Goal: Task Accomplishment & Management: Use online tool/utility

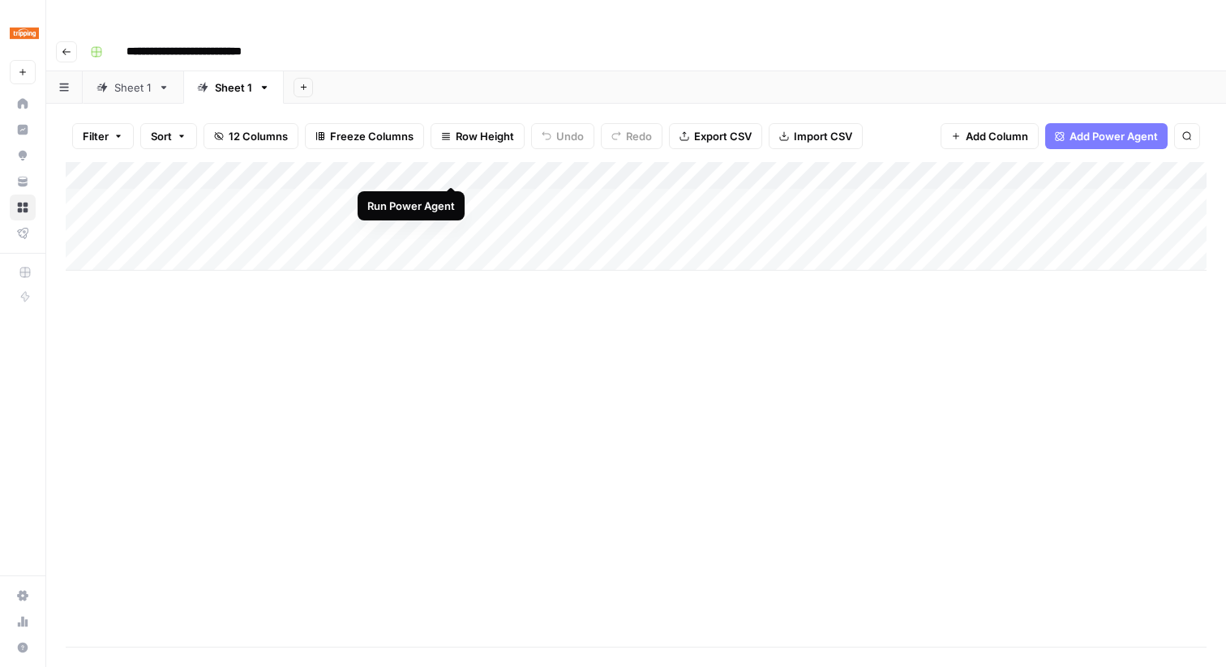
click at [447, 171] on div "Add Column" at bounding box center [636, 216] width 1140 height 109
click at [126, 79] on div "Sheet 1" at bounding box center [132, 87] width 37 height 16
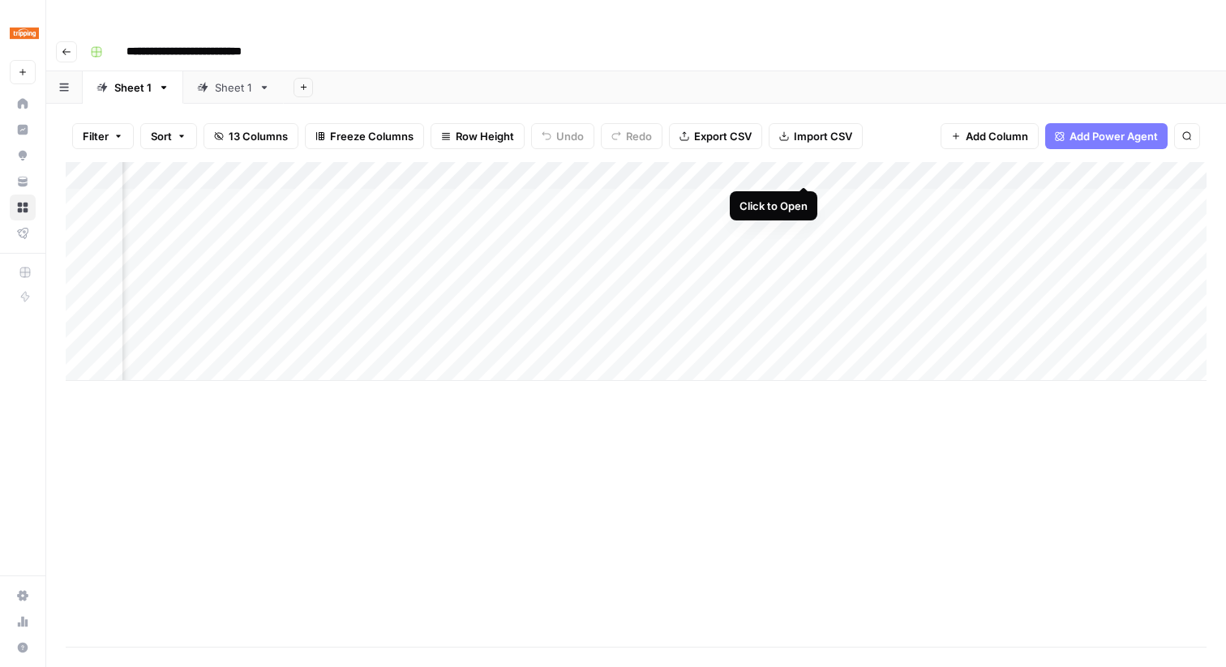
click at [801, 169] on div "Add Column" at bounding box center [636, 271] width 1140 height 219
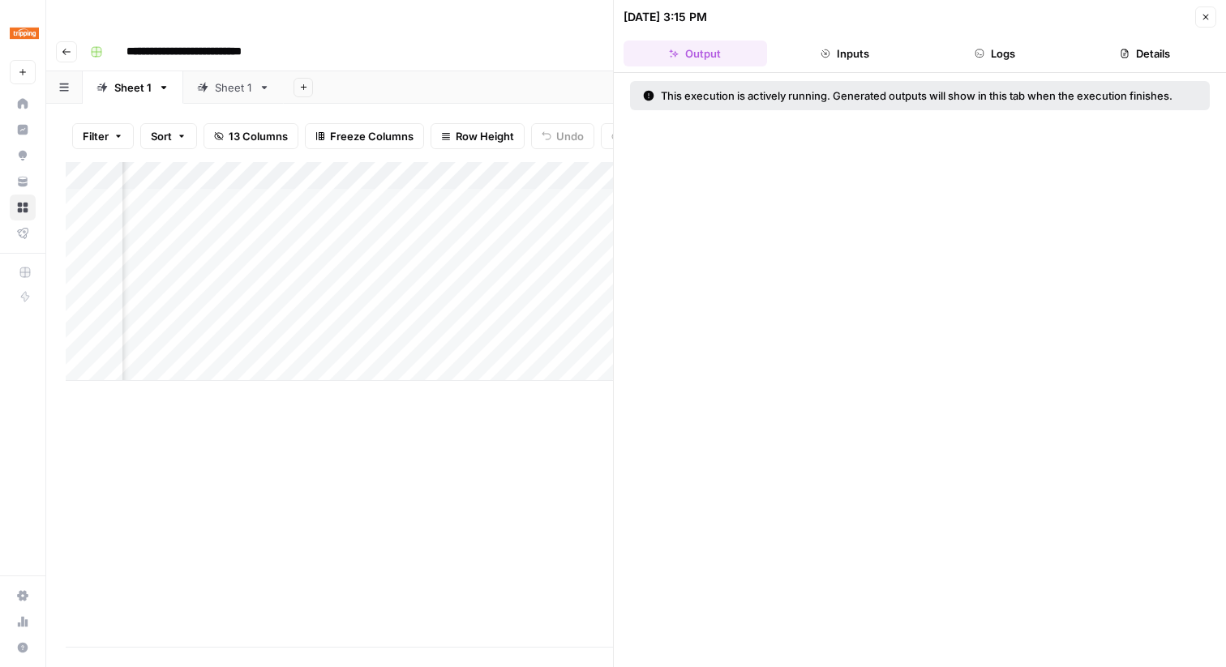
click at [1205, 23] on button "Close" at bounding box center [1205, 16] width 21 height 21
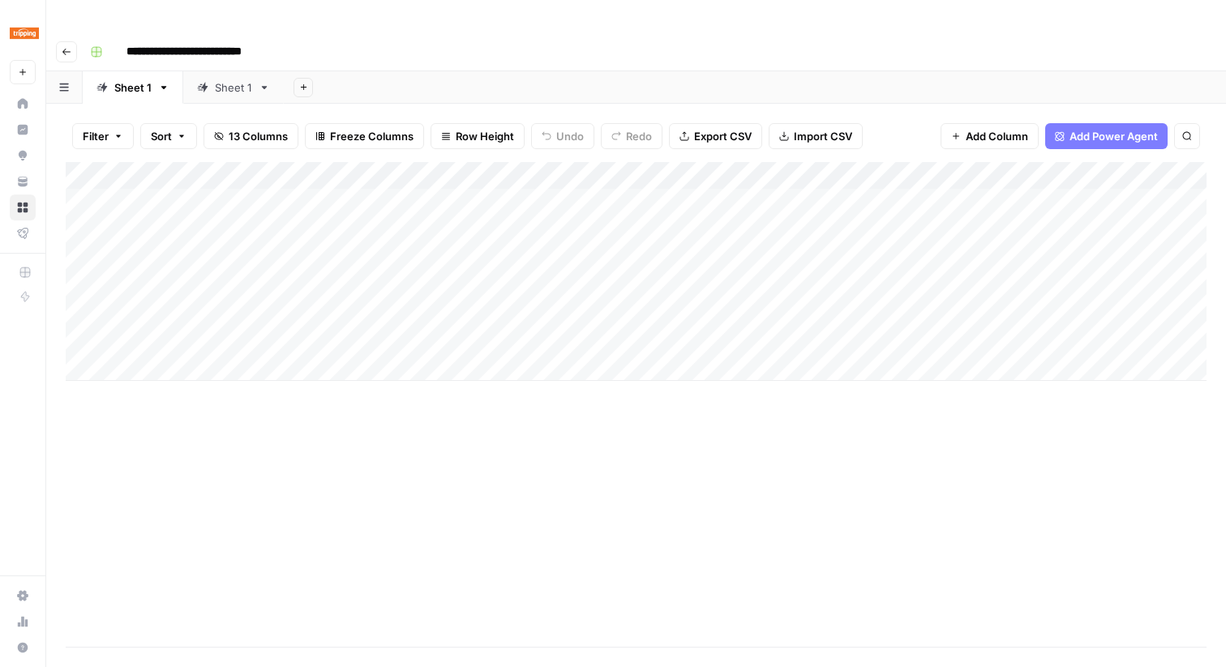
click at [236, 79] on div "Sheet 1" at bounding box center [233, 87] width 37 height 16
click at [372, 289] on div "Add Column" at bounding box center [636, 404] width 1140 height 485
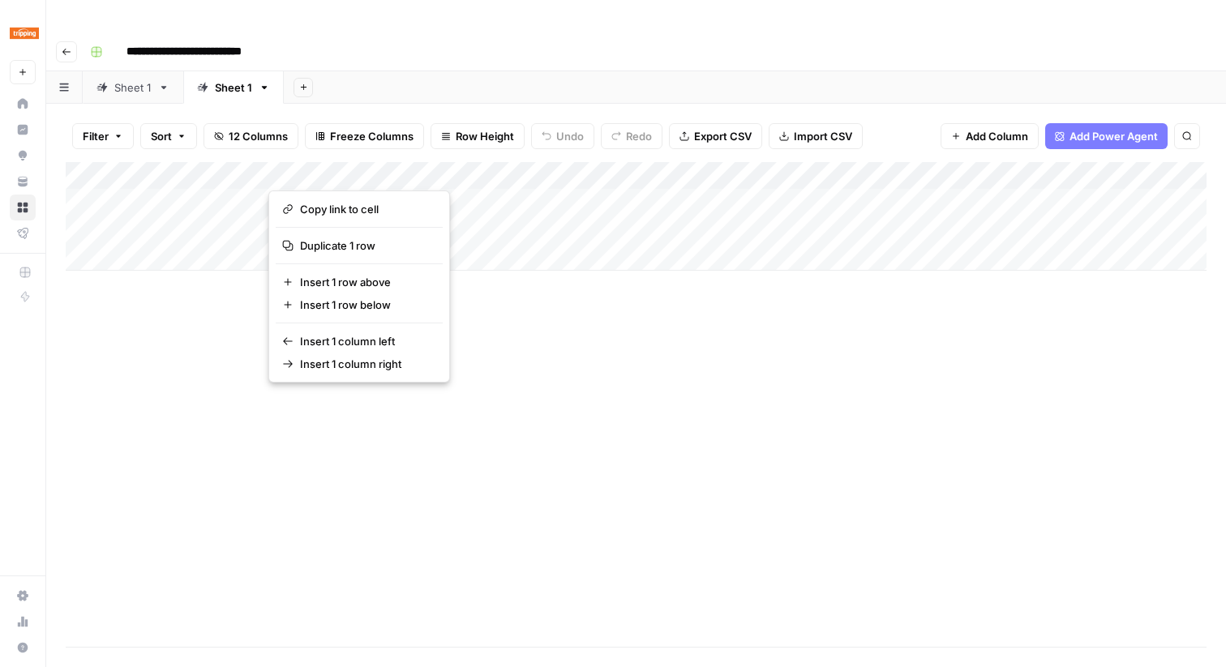
click at [432, 165] on button "button" at bounding box center [367, 170] width 199 height 28
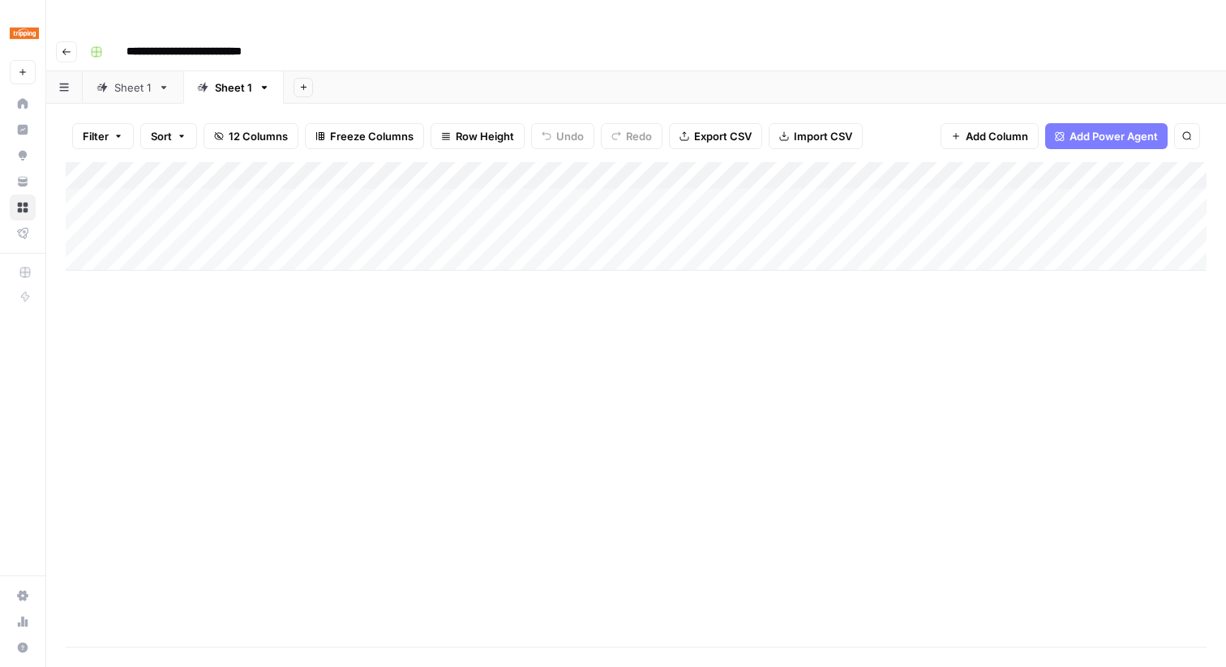
click at [567, 184] on div "Add Column" at bounding box center [636, 216] width 1140 height 109
click at [648, 194] on div "Add Column" at bounding box center [636, 216] width 1140 height 109
click at [681, 162] on div "Add Column" at bounding box center [636, 216] width 1140 height 109
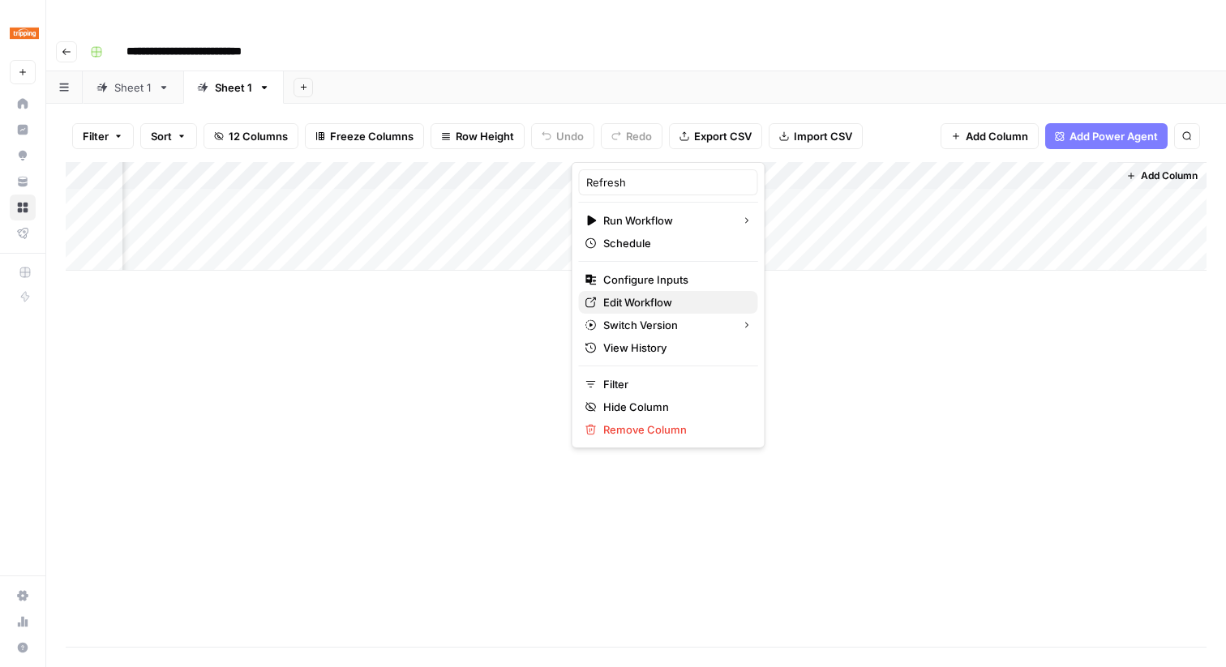
click at [631, 295] on span "Edit Workflow" at bounding box center [674, 302] width 142 height 16
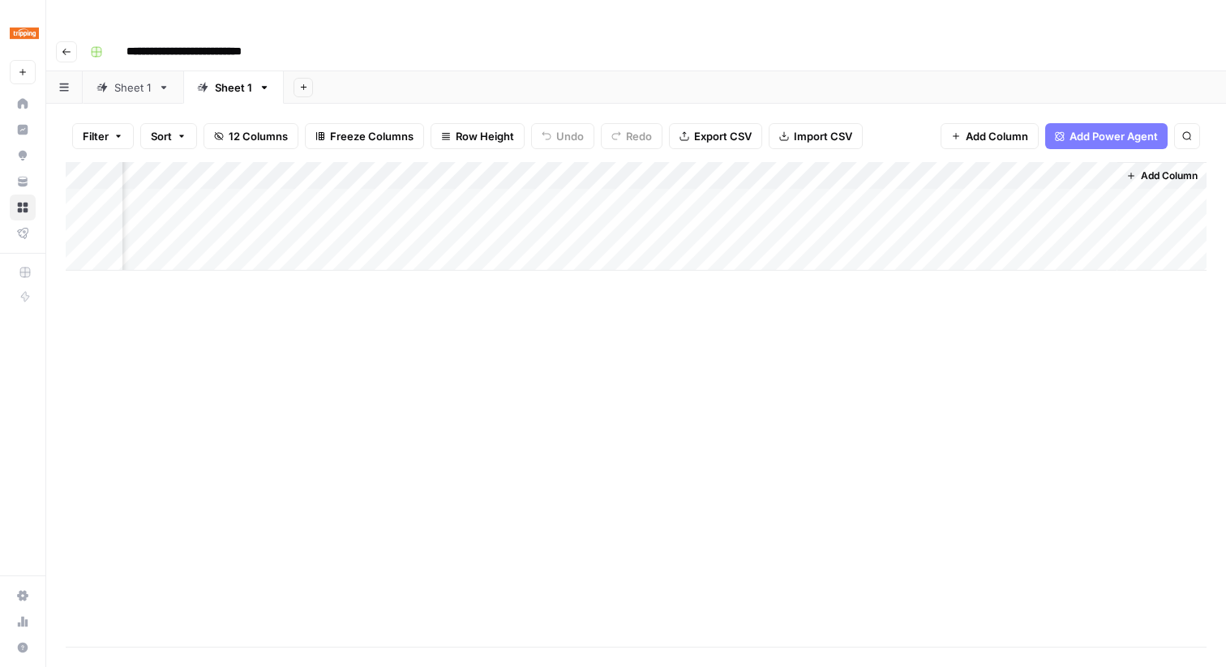
drag, startPoint x: 1019, startPoint y: 146, endPoint x: 842, endPoint y: 141, distance: 176.8
click at [842, 162] on div "Add Column" at bounding box center [636, 216] width 1140 height 109
click at [1081, 162] on div "Add Column" at bounding box center [636, 216] width 1140 height 109
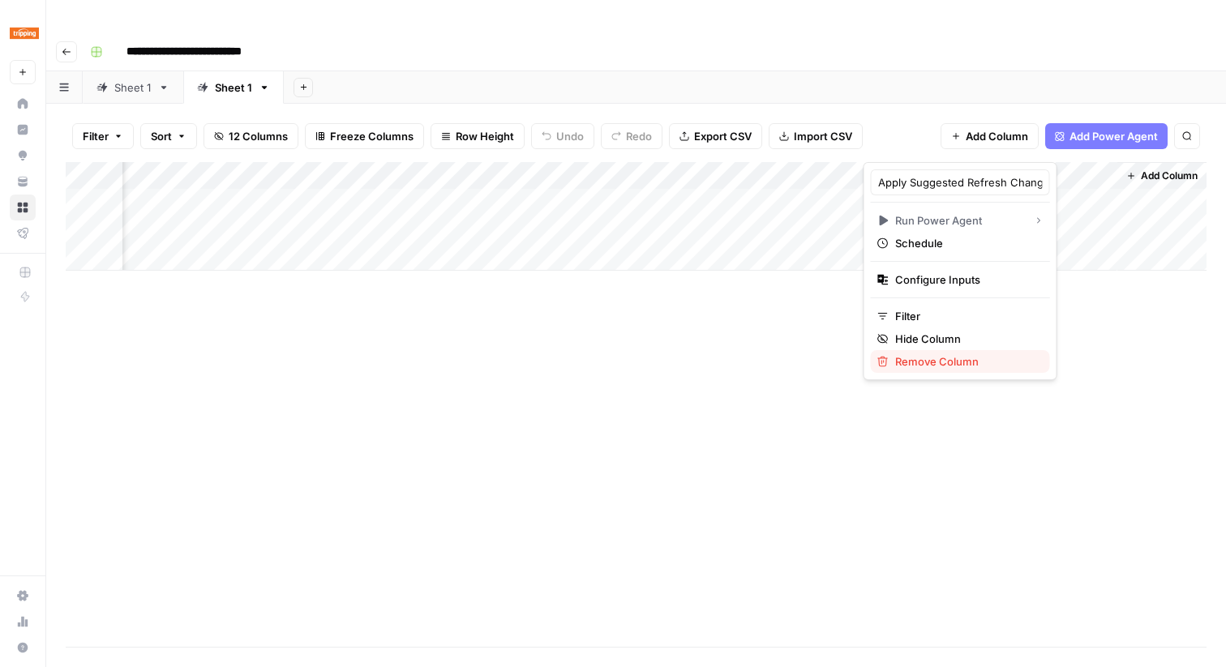
click at [965, 357] on span "Remove Column" at bounding box center [966, 361] width 142 height 16
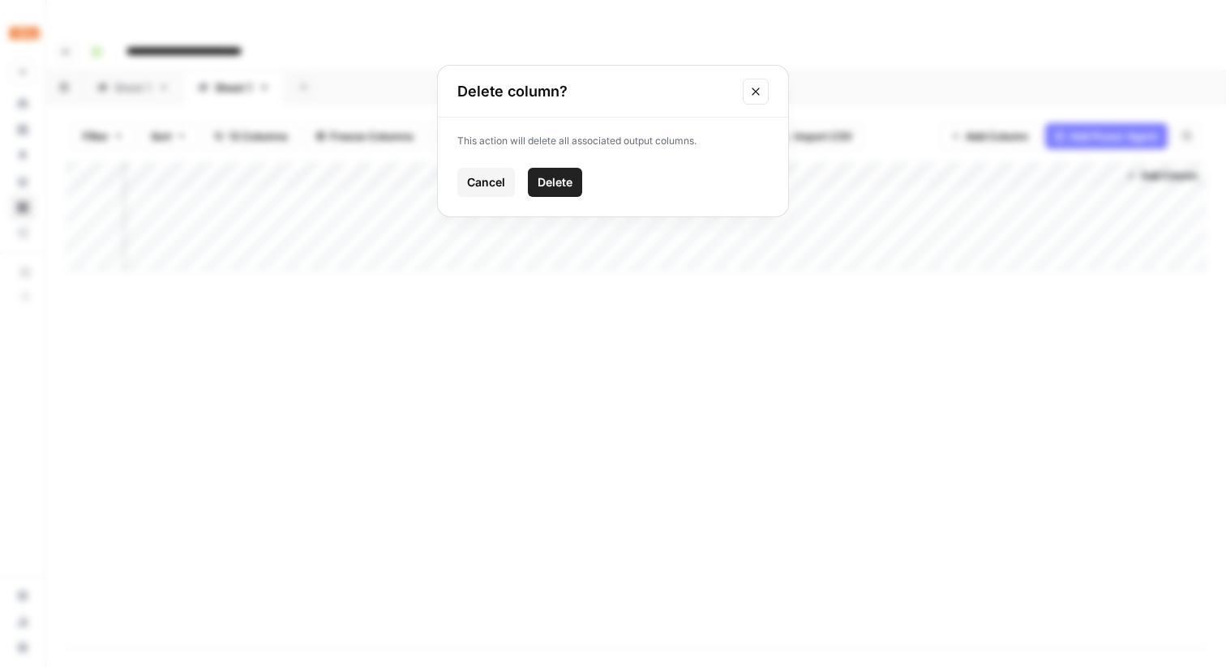
click at [571, 177] on span "Delete" at bounding box center [554, 182] width 35 height 16
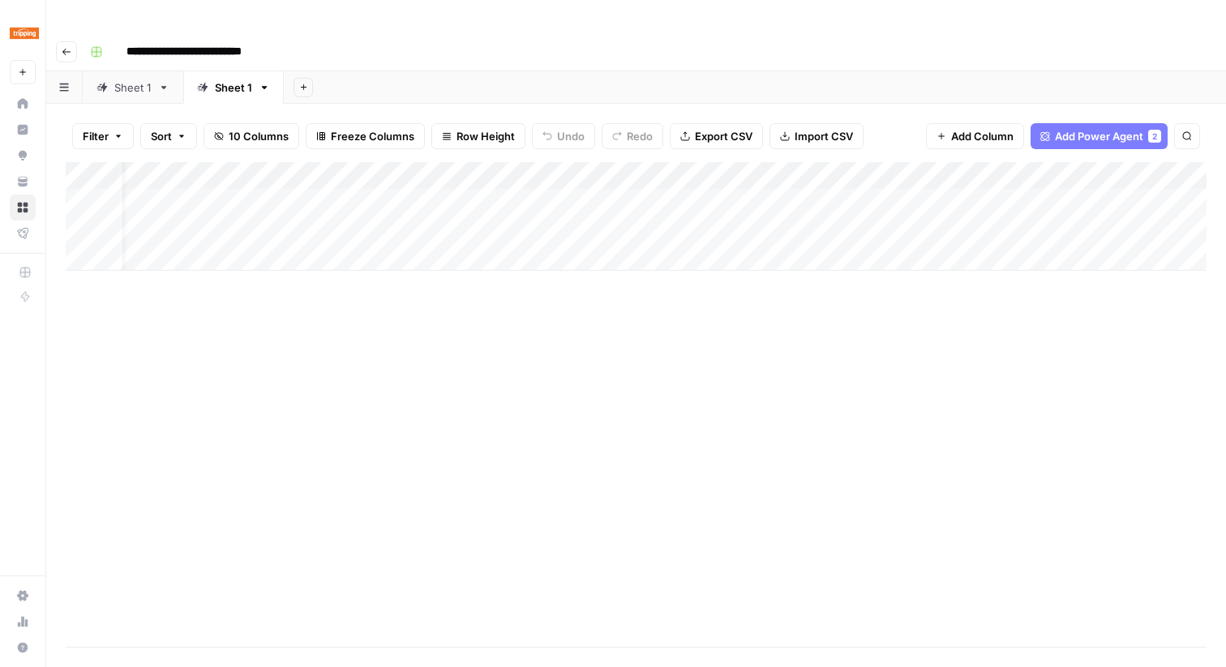
scroll to position [0, 638]
click at [1141, 169] on span "Add Column" at bounding box center [1168, 176] width 57 height 15
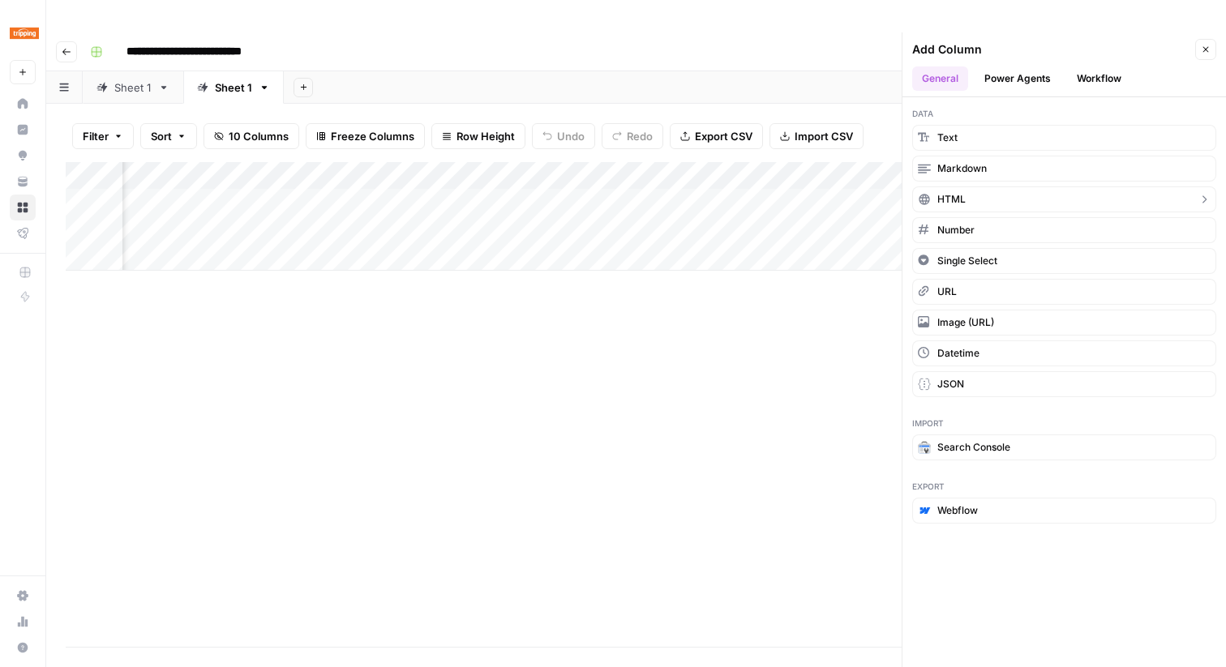
click at [987, 186] on button "HTML" at bounding box center [1064, 199] width 304 height 26
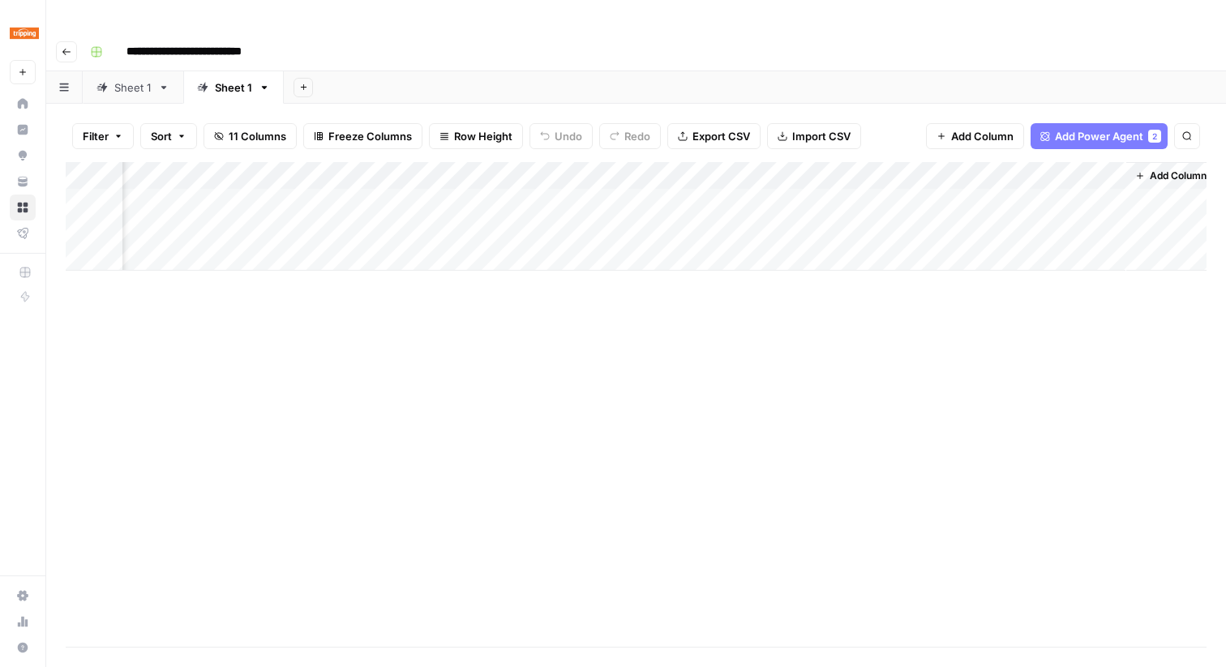
scroll to position [0, 871]
click at [935, 162] on div "Add Column" at bounding box center [636, 216] width 1140 height 109
click at [935, 148] on div at bounding box center [999, 146] width 234 height 32
click at [938, 185] on input "New Column" at bounding box center [978, 182] width 165 height 16
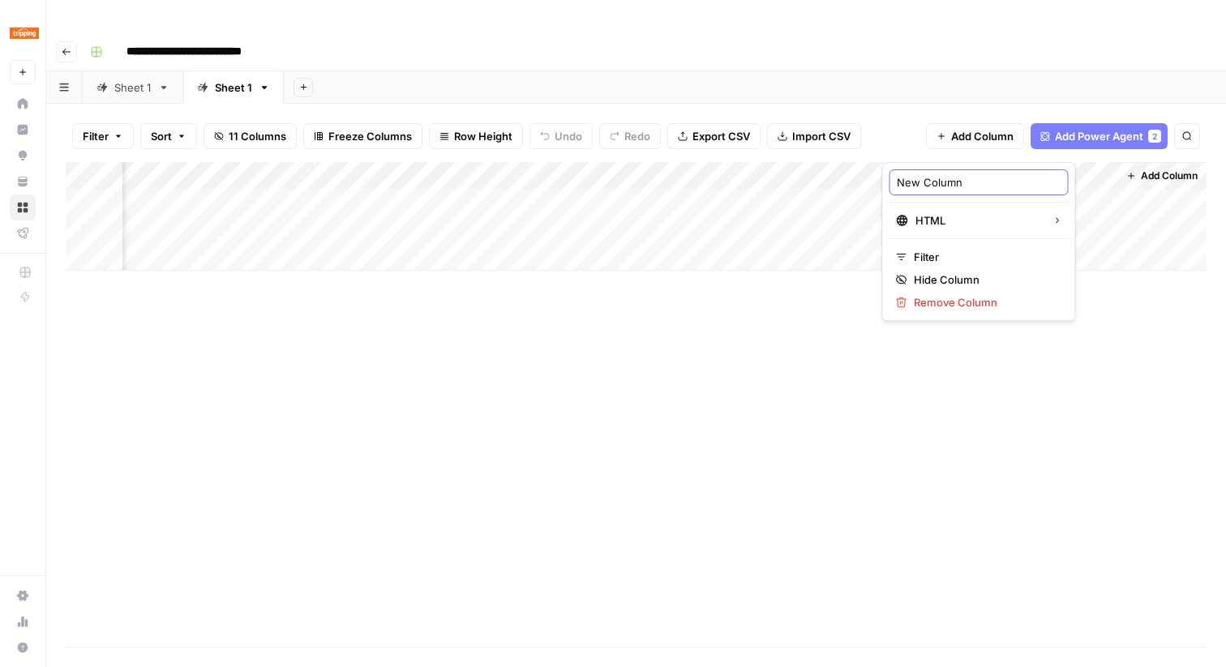
click at [938, 185] on input "New Column" at bounding box center [978, 182] width 165 height 16
type input "Article Comparison"
click at [935, 271] on div "Add Column" at bounding box center [636, 404] width 1140 height 485
click at [849, 162] on div "Add Column" at bounding box center [636, 216] width 1140 height 109
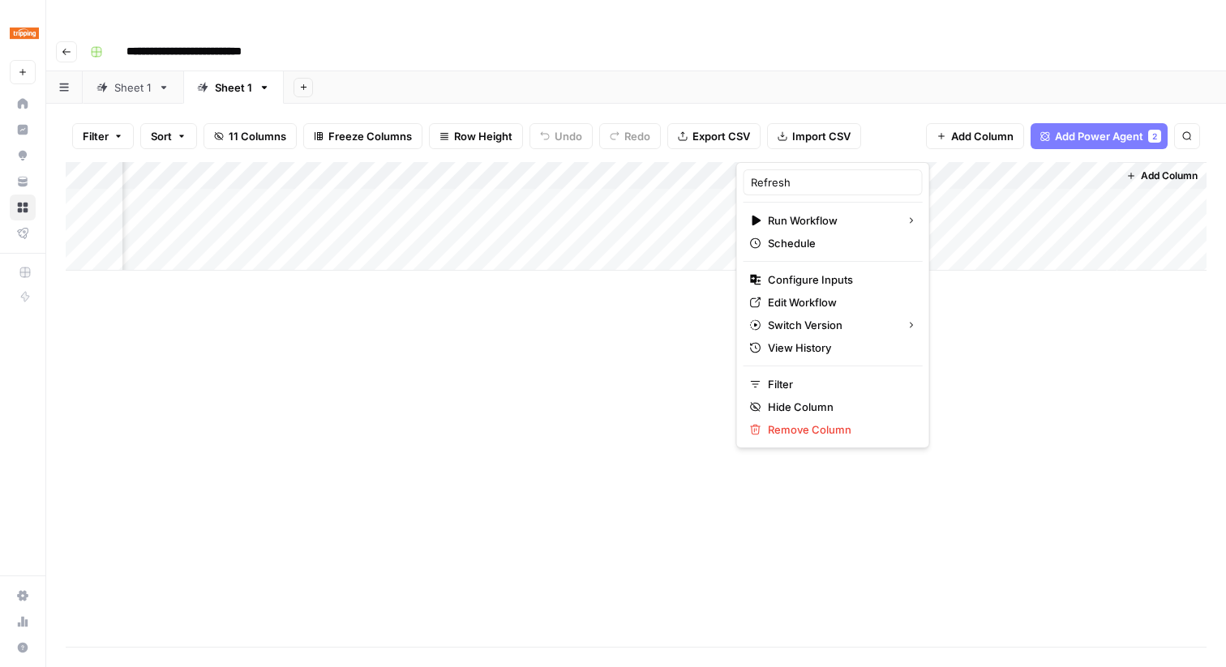
click at [937, 274] on div "Add Column" at bounding box center [636, 404] width 1140 height 485
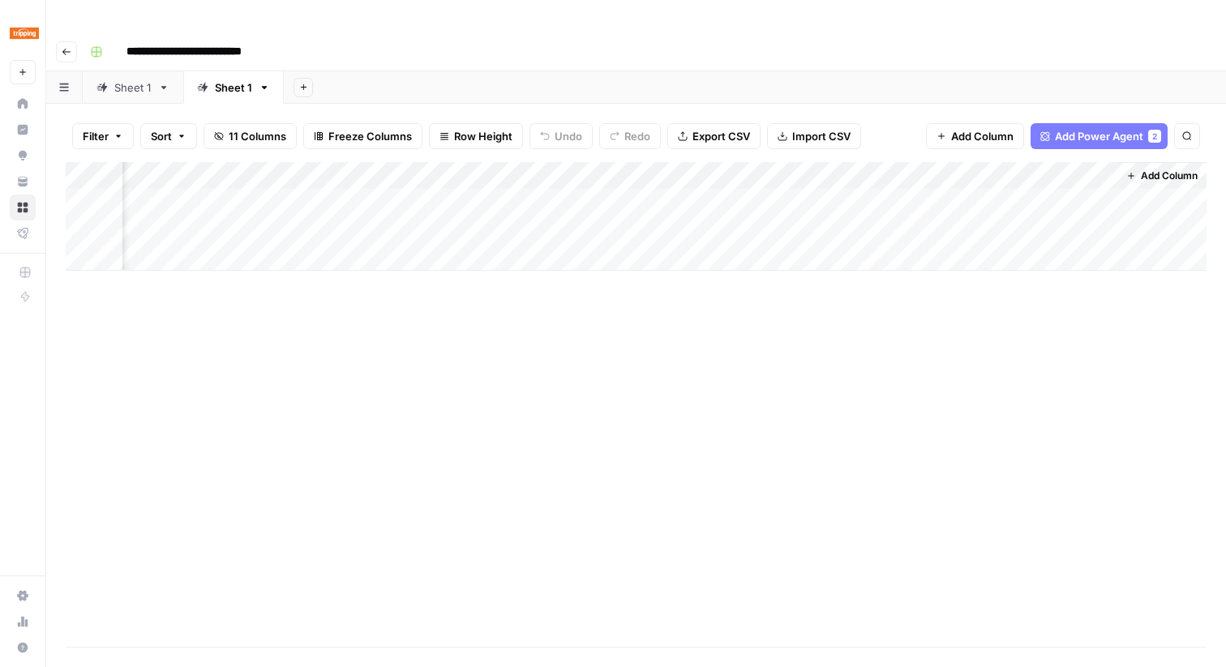
click at [803, 198] on div "Add Column" at bounding box center [636, 216] width 1140 height 109
click at [134, 79] on div "Sheet 1" at bounding box center [132, 87] width 37 height 16
click at [576, 170] on div "Add Column" at bounding box center [636, 271] width 1140 height 219
click at [574, 195] on div "Add Column" at bounding box center [636, 271] width 1140 height 219
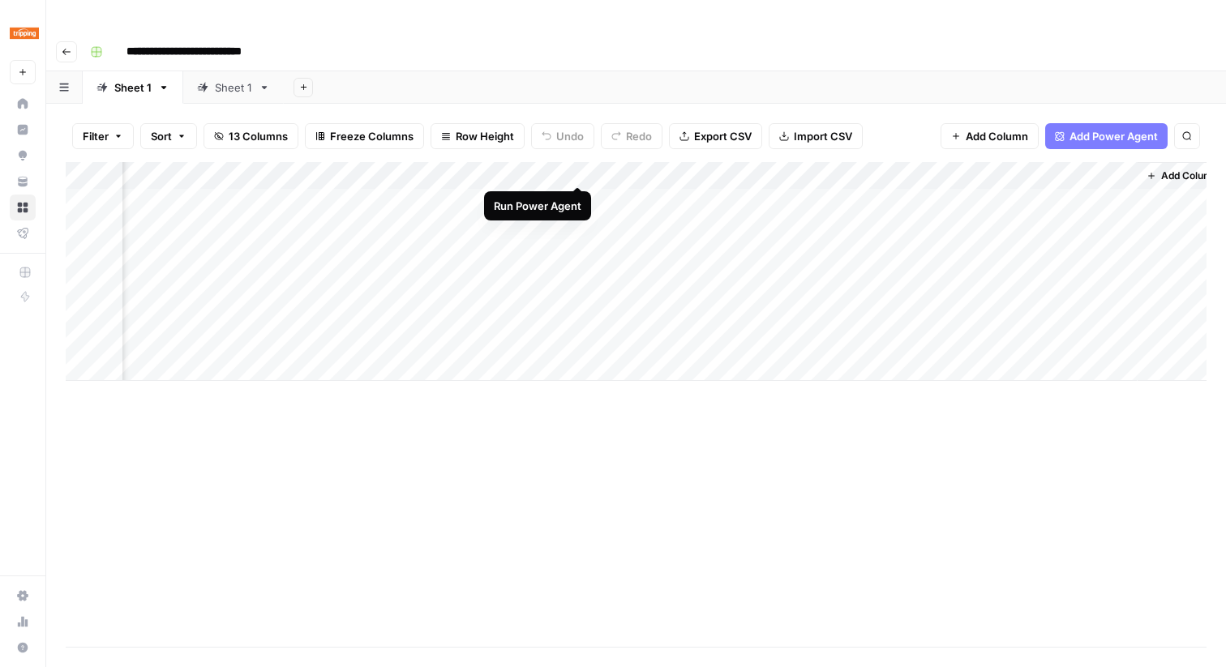
click at [580, 167] on div "Add Column" at bounding box center [636, 271] width 1140 height 219
click at [210, 79] on div "Sheet 1" at bounding box center [224, 87] width 55 height 16
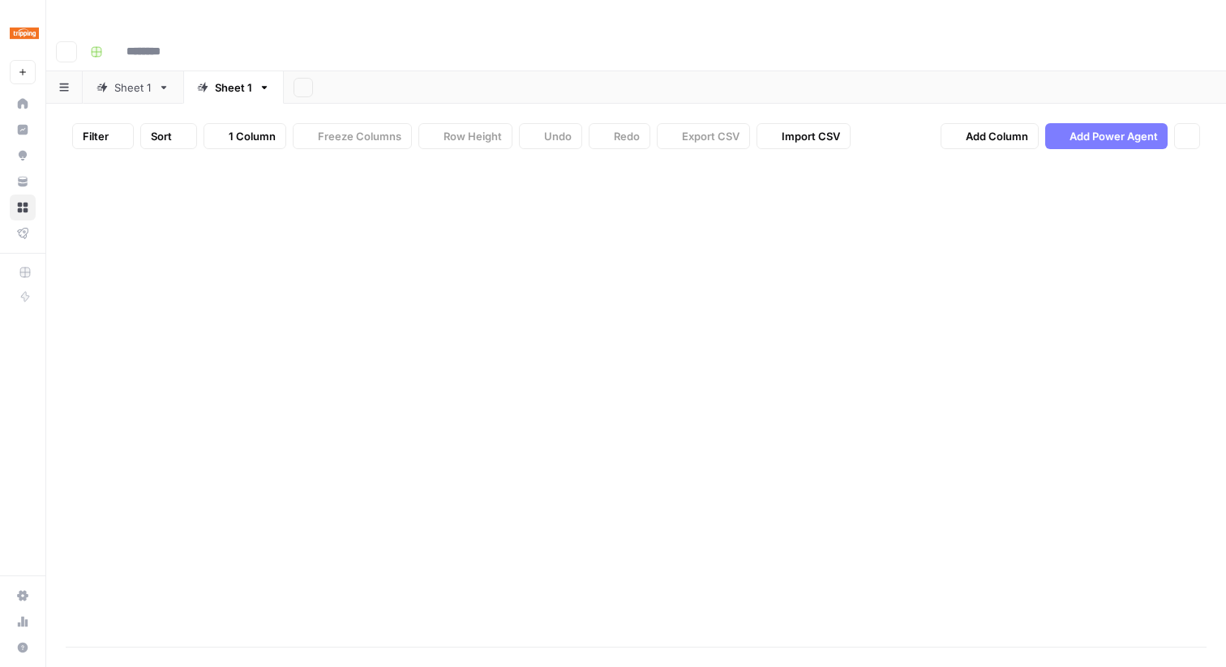
type input "**********"
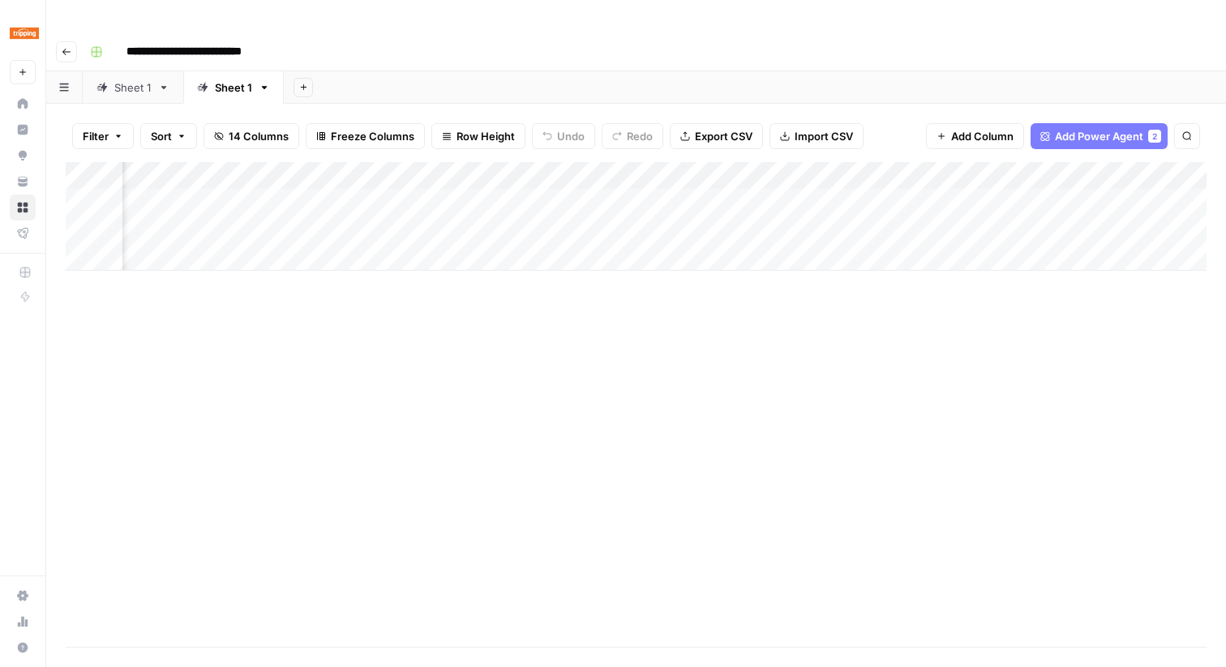
scroll to position [0, 1309]
click at [404, 195] on div "Add Column" at bounding box center [636, 216] width 1140 height 109
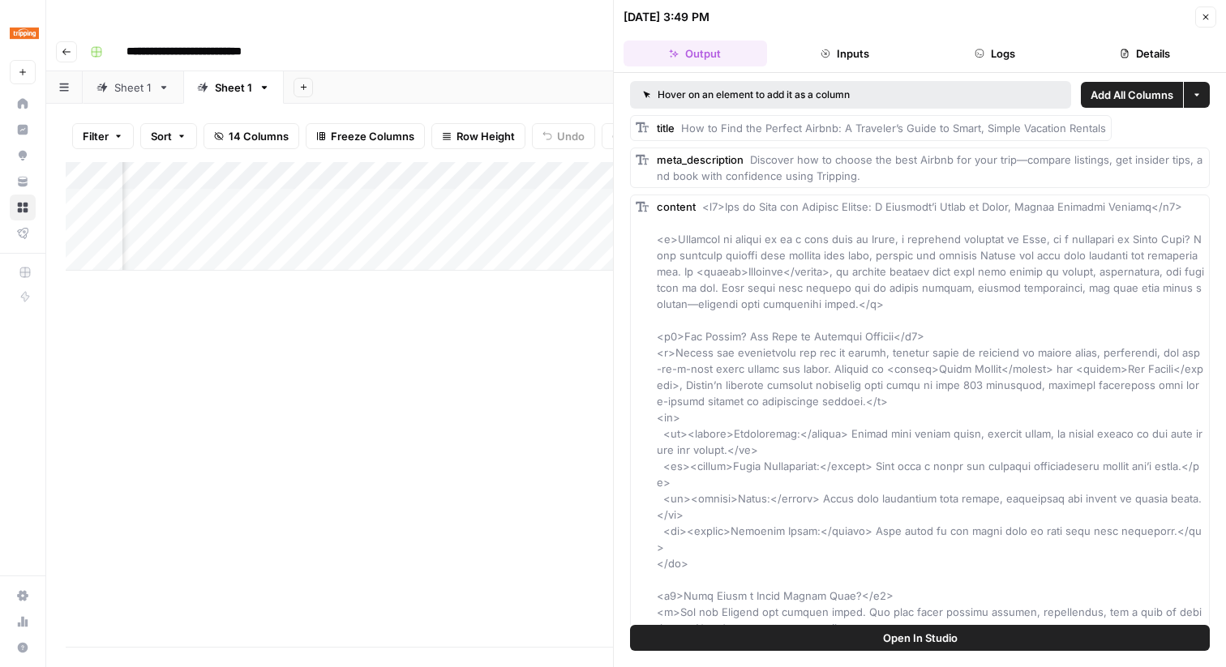
click at [1204, 22] on button "Close" at bounding box center [1205, 16] width 21 height 21
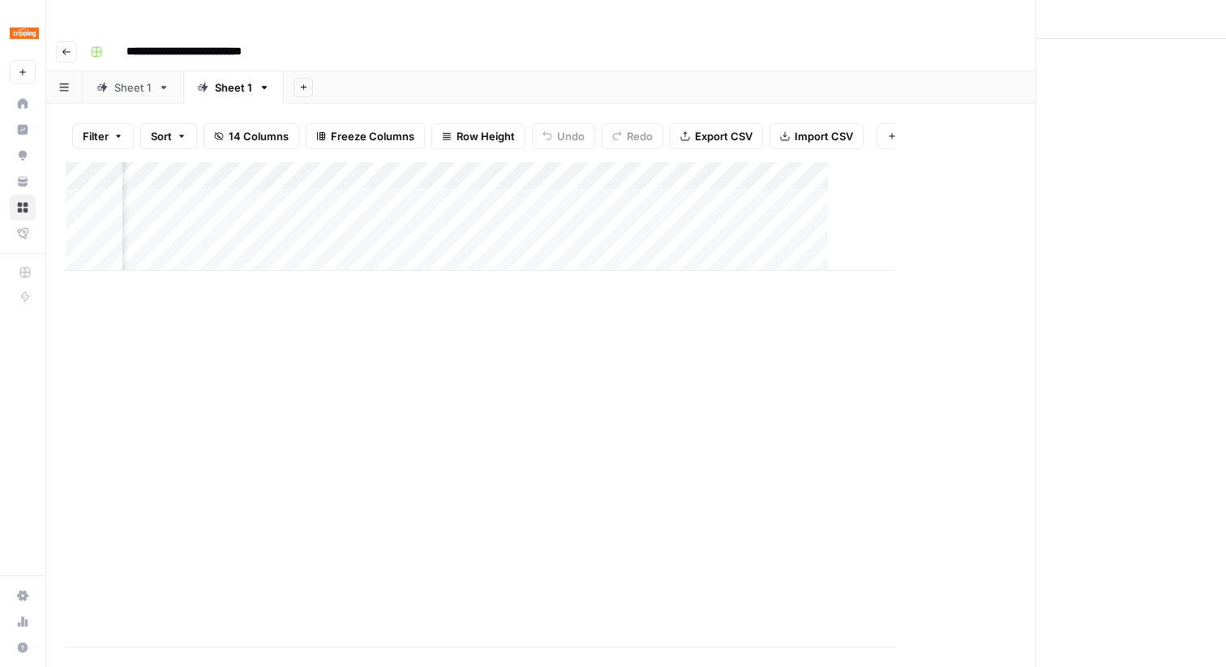
scroll to position [0, 1290]
click at [1125, 162] on div "Add Column" at bounding box center [636, 216] width 1140 height 109
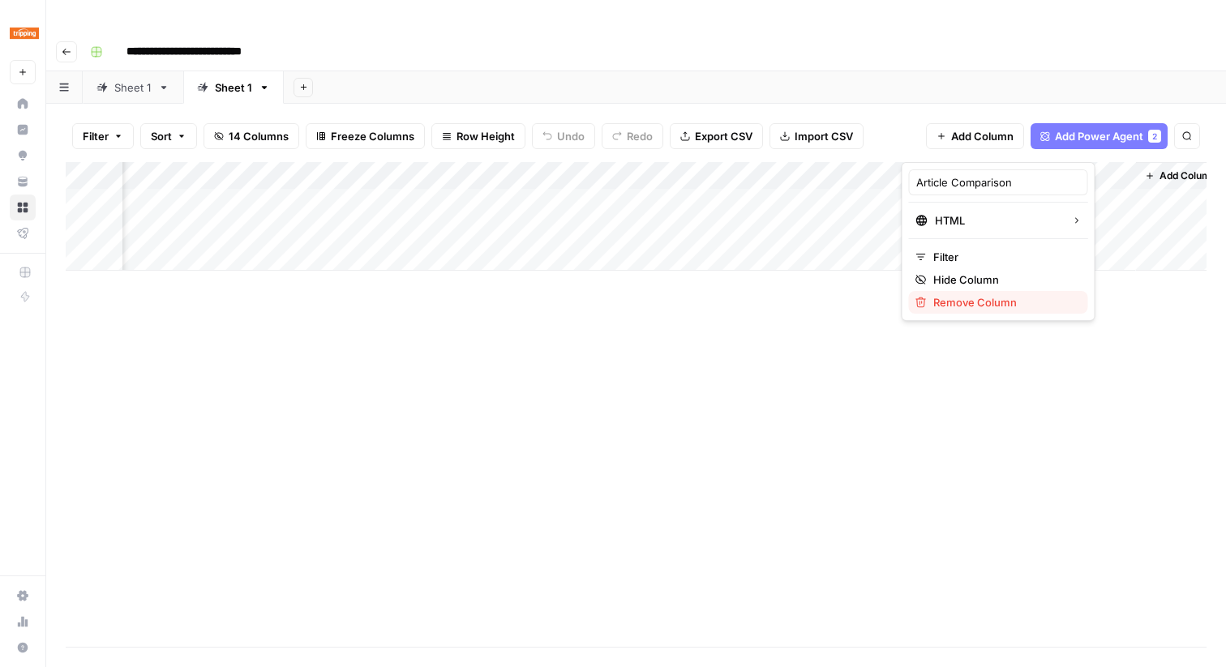
click at [1018, 306] on span "Remove Column" at bounding box center [1004, 302] width 142 height 16
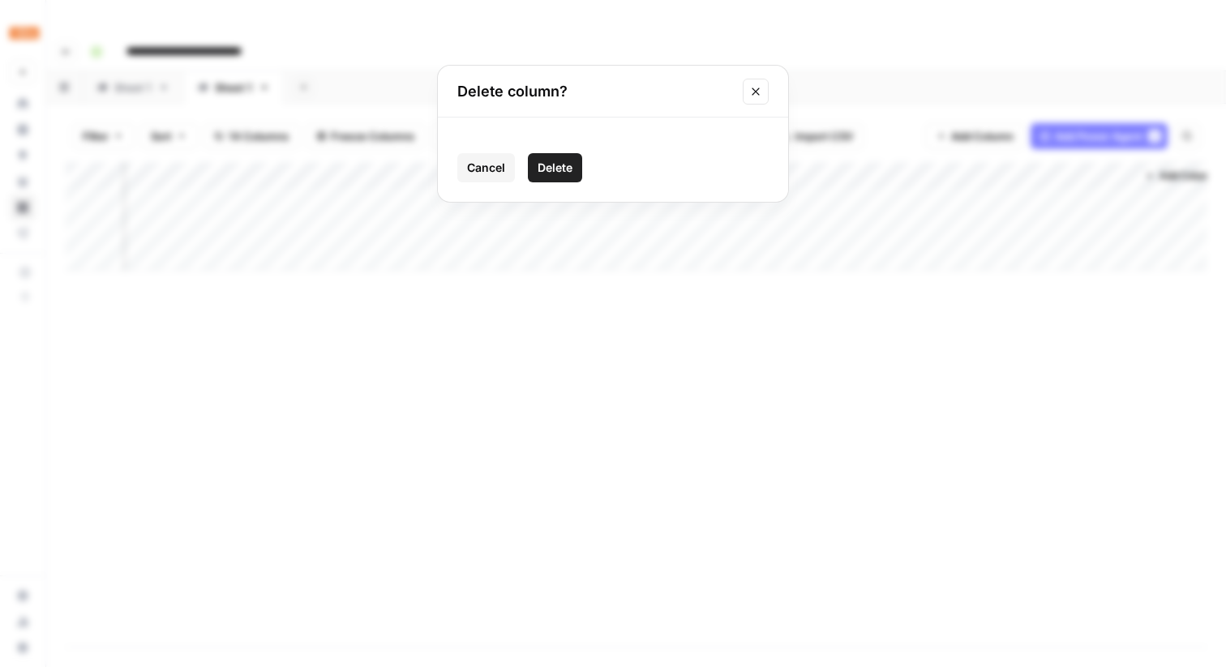
click at [559, 164] on span "Delete" at bounding box center [554, 168] width 35 height 16
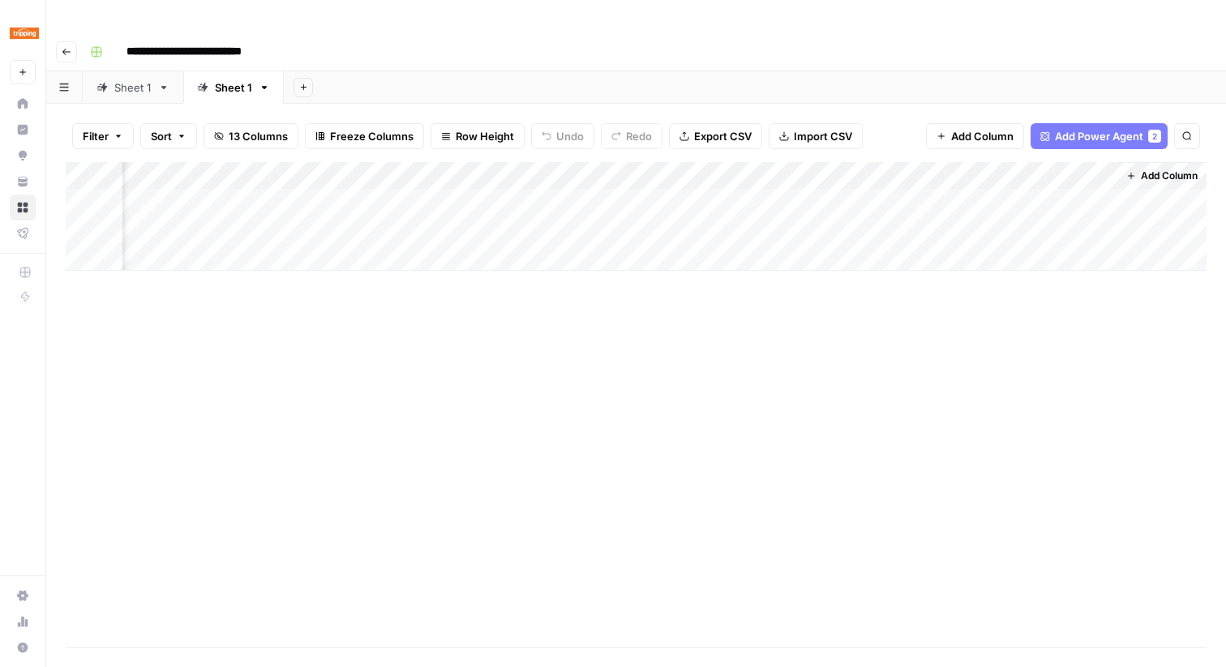
scroll to position [0, 1076]
click at [1008, 162] on div "Add Column" at bounding box center [636, 216] width 1140 height 109
click at [1008, 143] on div at bounding box center [1042, 146] width 147 height 32
click at [1019, 179] on input "Content" at bounding box center [1066, 182] width 165 height 16
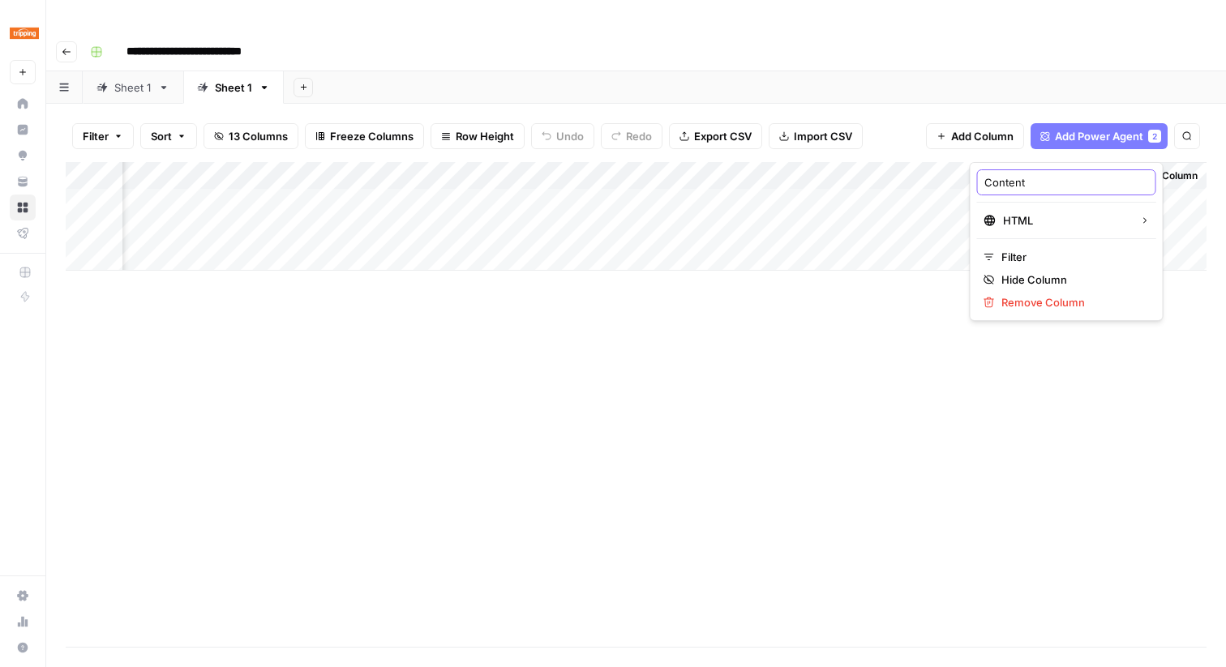
click at [1019, 179] on input "Content" at bounding box center [1066, 182] width 165 height 16
type input "Article Comparison"
click at [1097, 198] on div "Add Column" at bounding box center [636, 216] width 1140 height 109
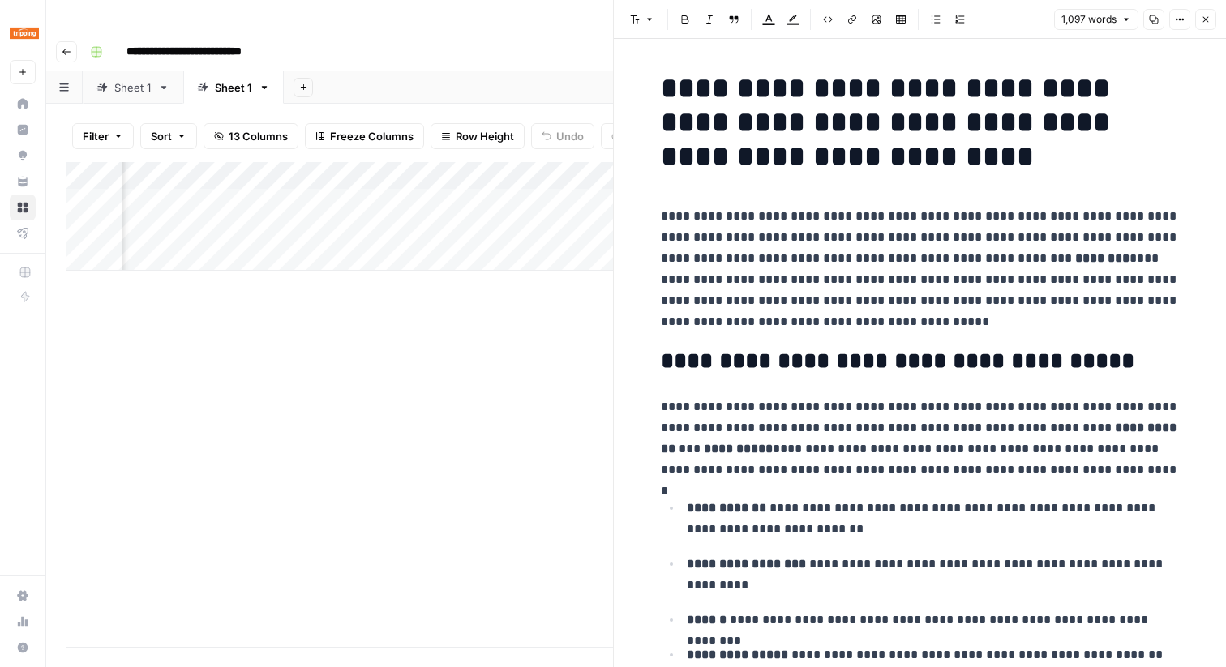
click at [1210, 12] on button "Close" at bounding box center [1205, 19] width 21 height 21
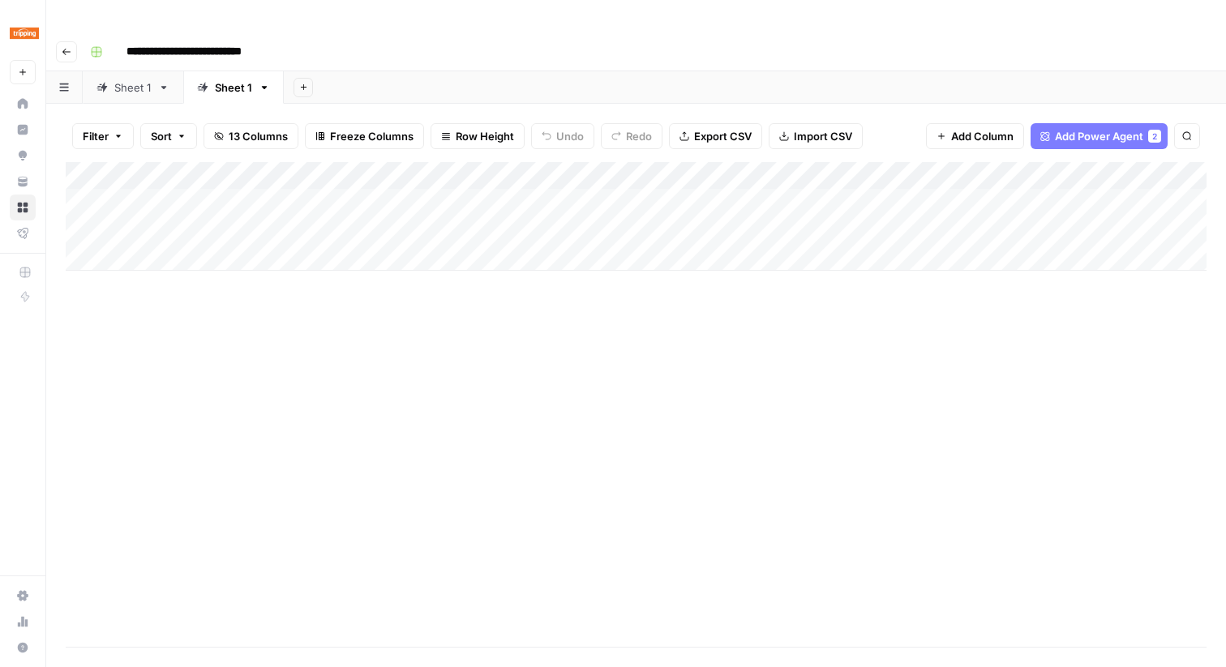
click at [114, 79] on div "Sheet 1" at bounding box center [132, 87] width 37 height 16
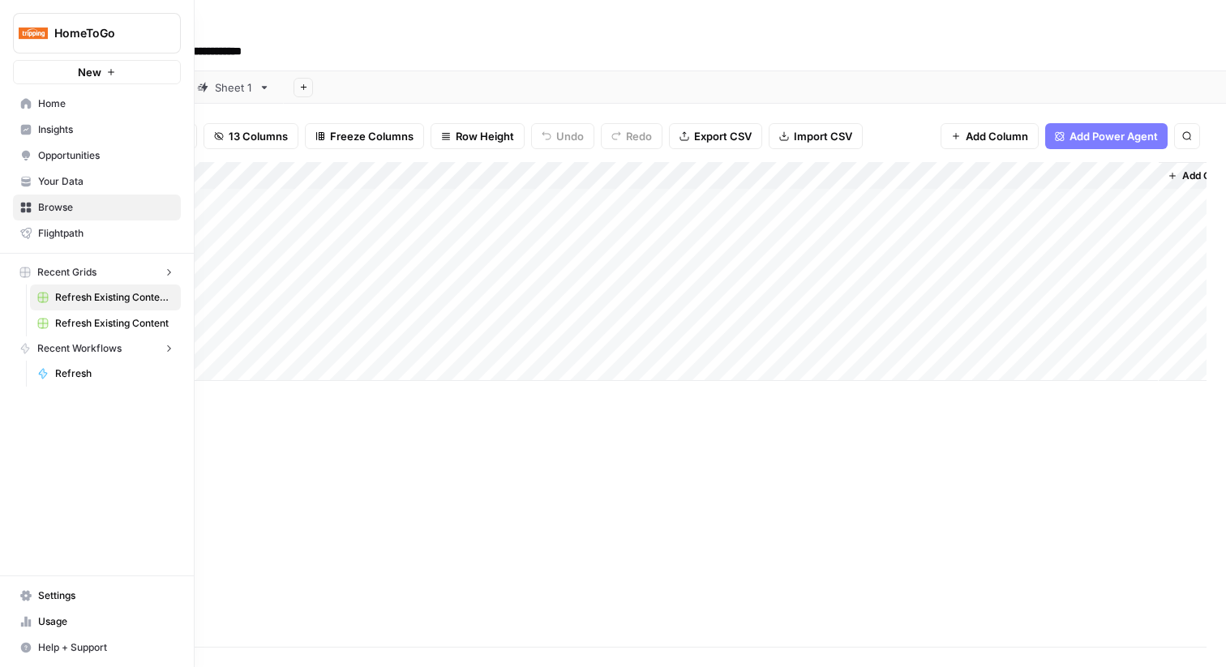
click at [24, 32] on img "Workspace: HomeToGo" at bounding box center [33, 33] width 29 height 29
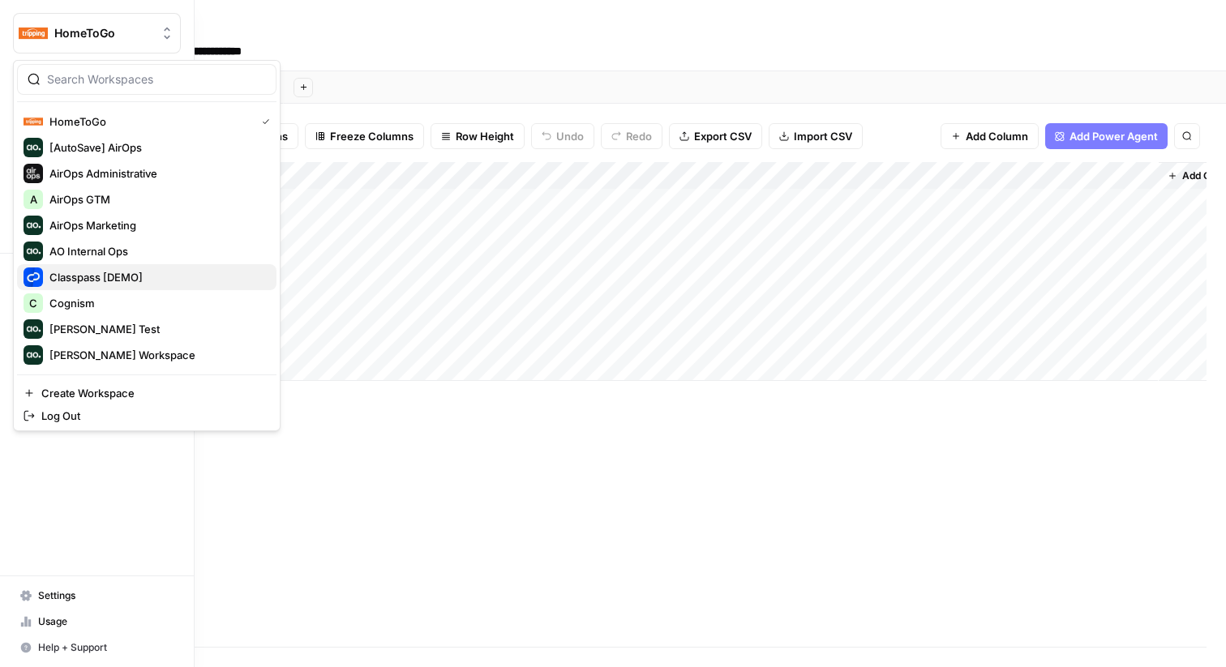
scroll to position [78, 0]
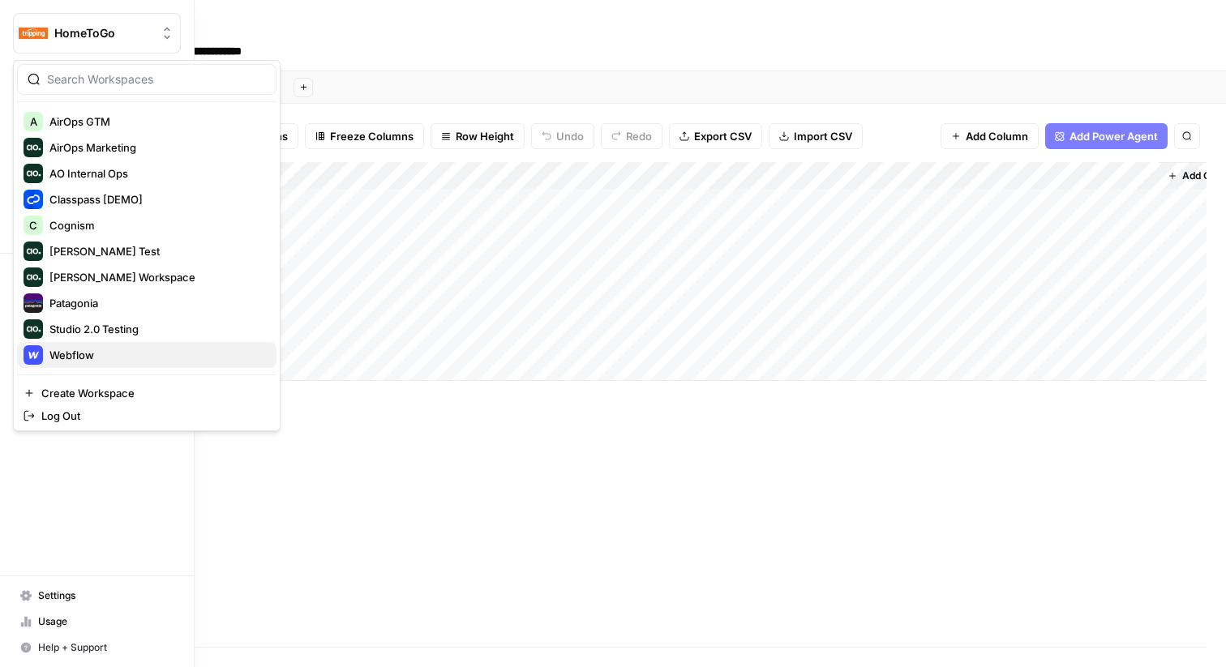
click at [79, 350] on span "Webflow" at bounding box center [156, 355] width 214 height 16
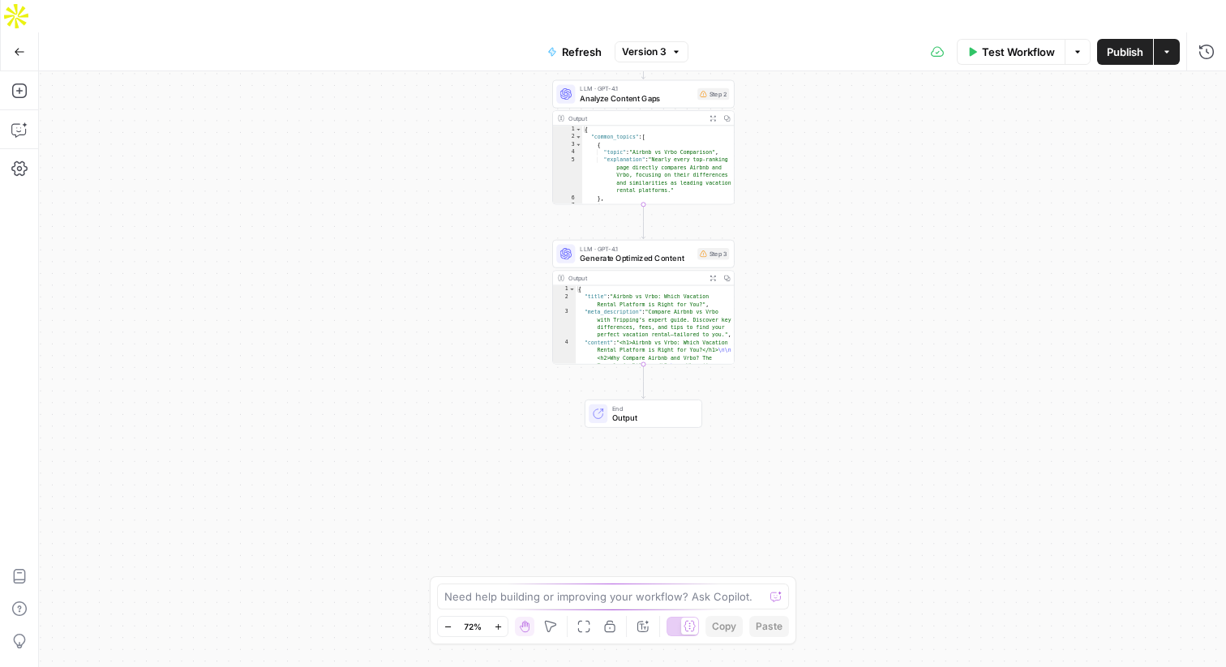
type textarea "**********"
click at [22, 122] on icon "button" at bounding box center [19, 130] width 16 height 16
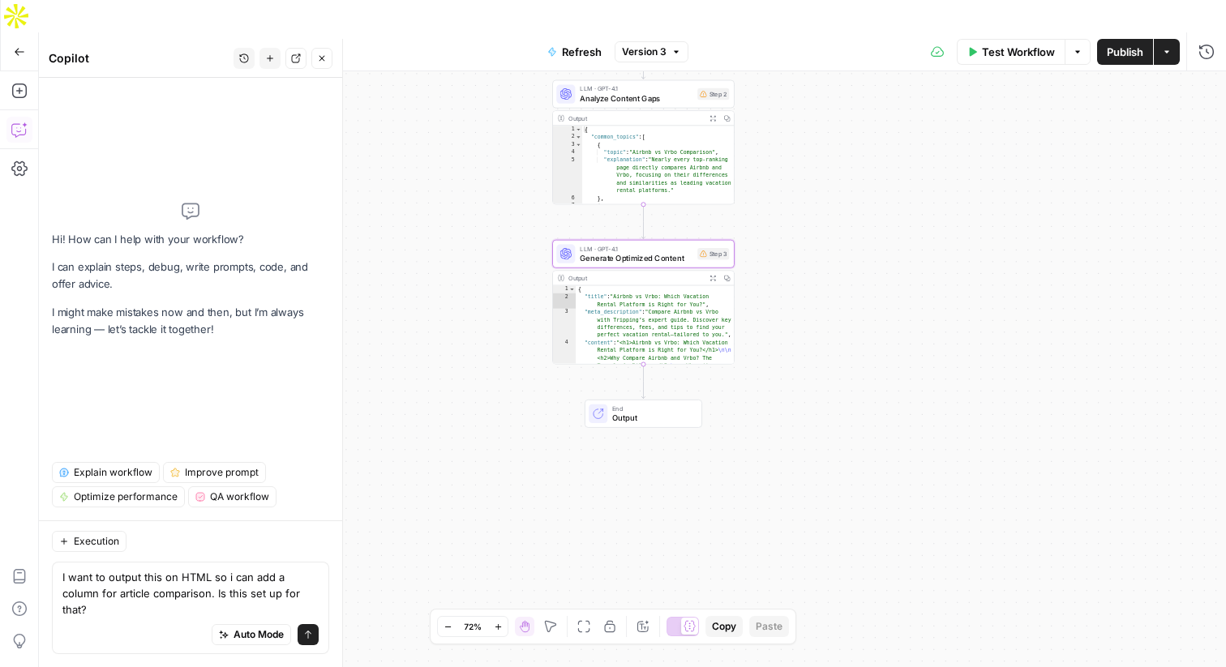
type textarea "I want to output this on HTML so i can add a column for article comparison. Is …"
click at [297, 626] on button "Send" at bounding box center [307, 634] width 21 height 21
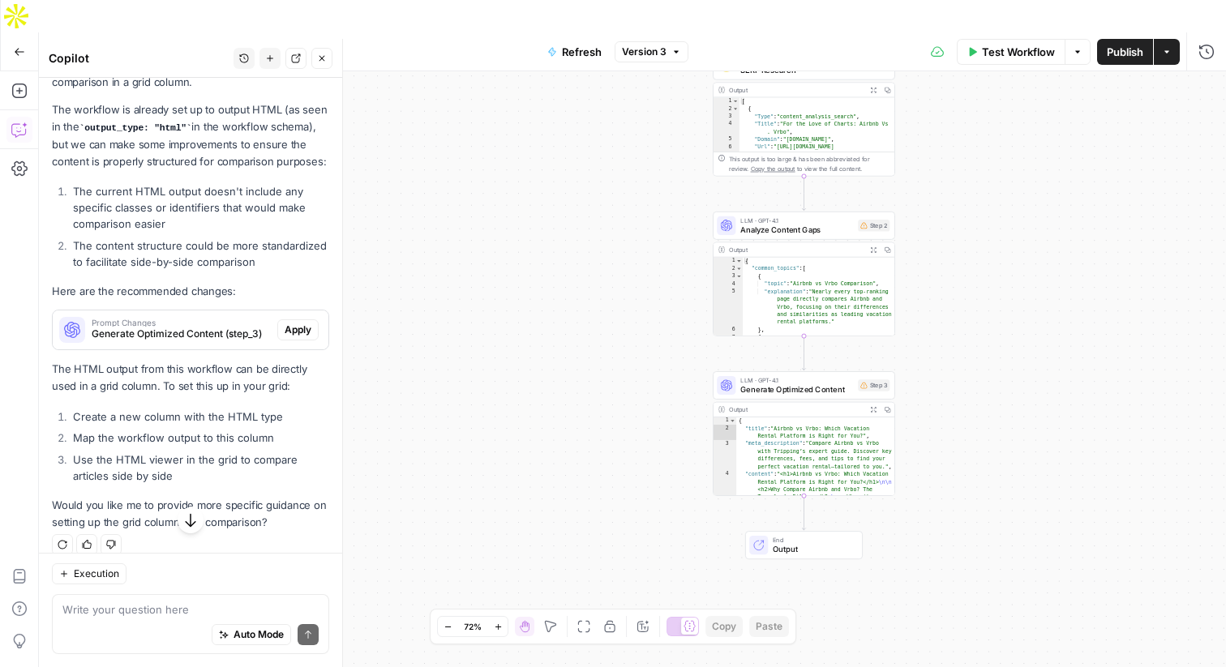
scroll to position [287, 0]
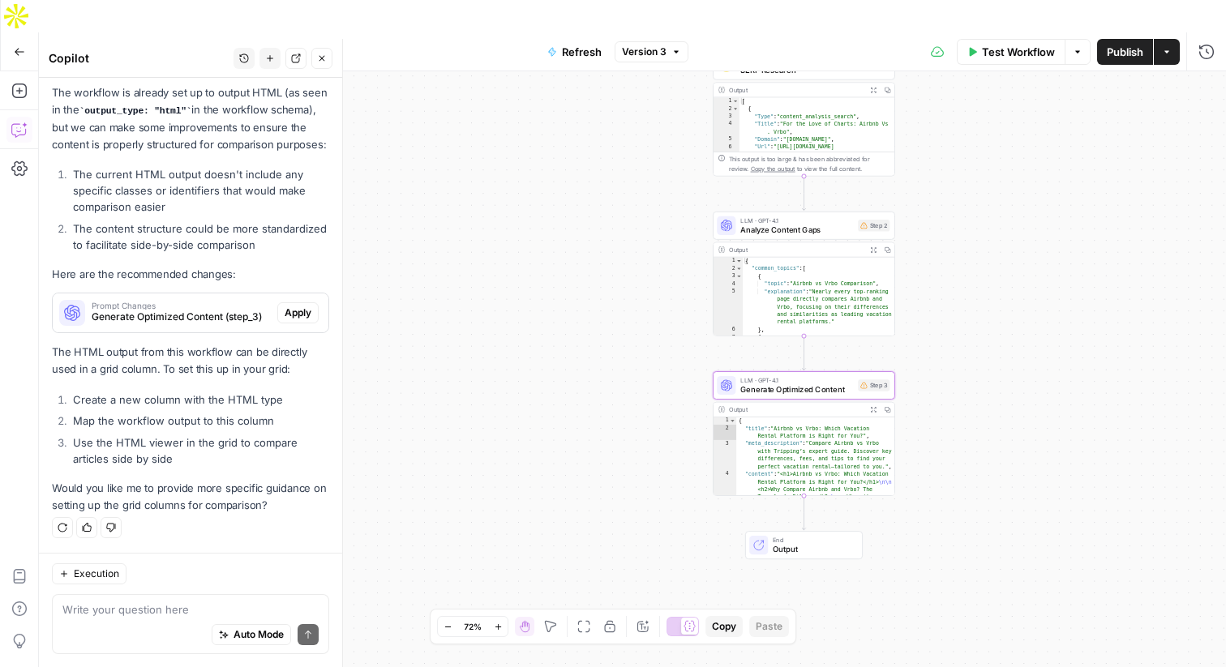
click at [298, 310] on span "Apply" at bounding box center [298, 313] width 27 height 15
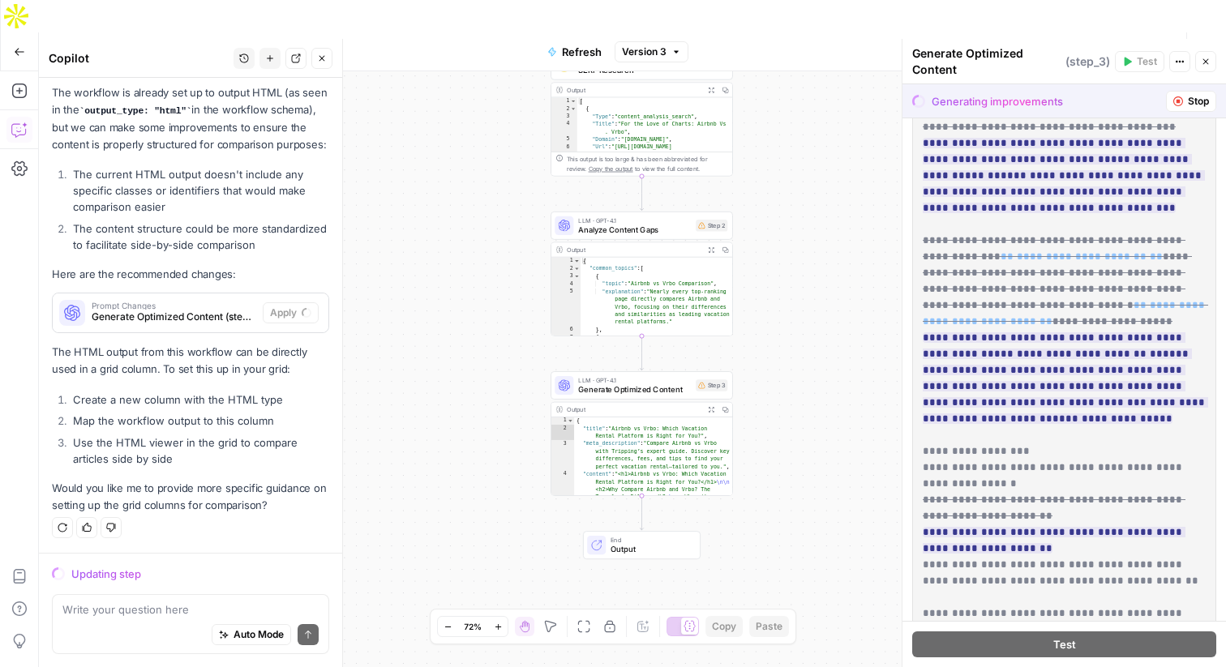
scroll to position [1563, 0]
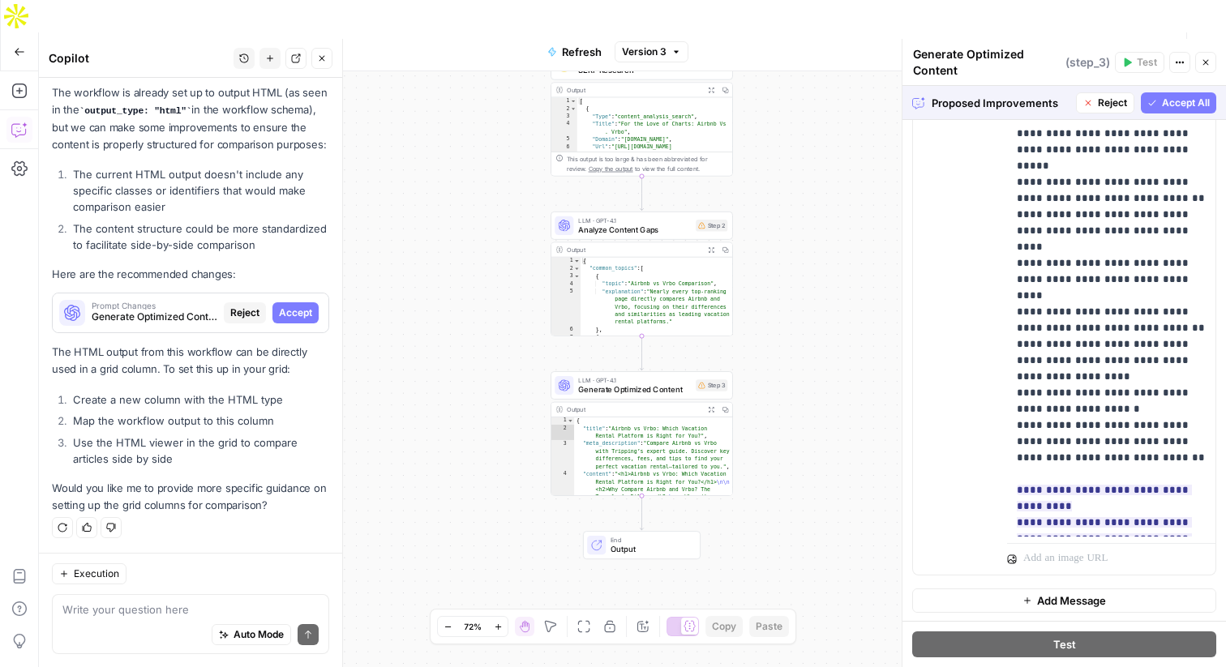
click at [1171, 109] on span "Accept All" at bounding box center [1186, 103] width 48 height 15
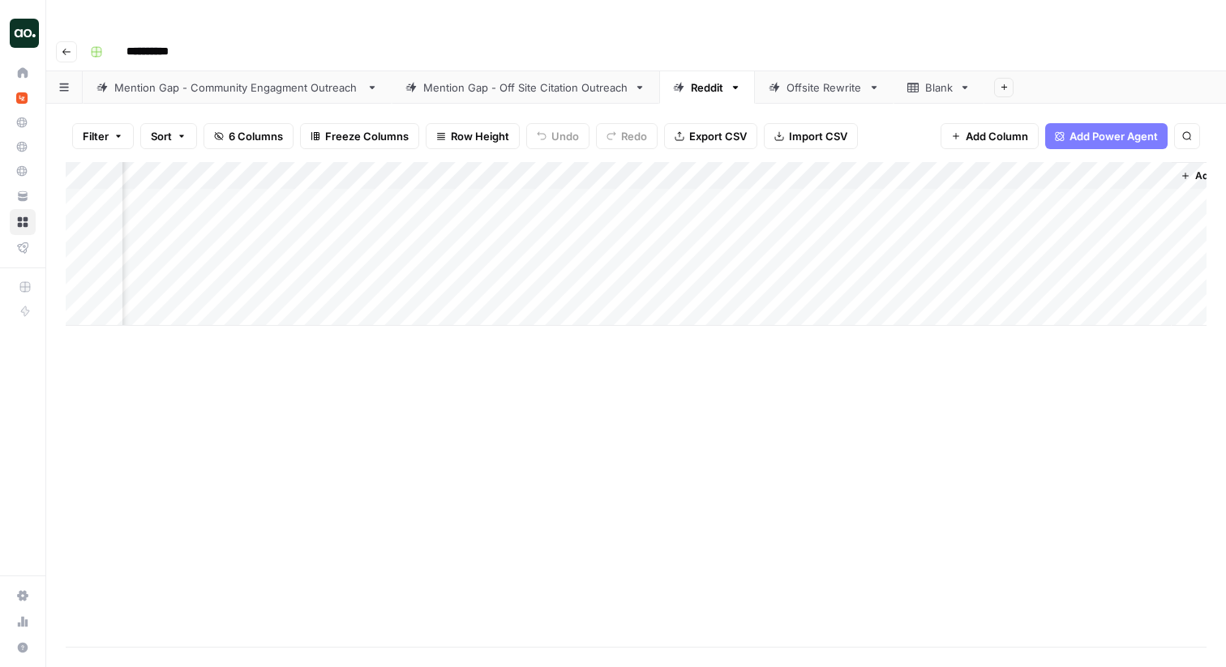
scroll to position [0, 126]
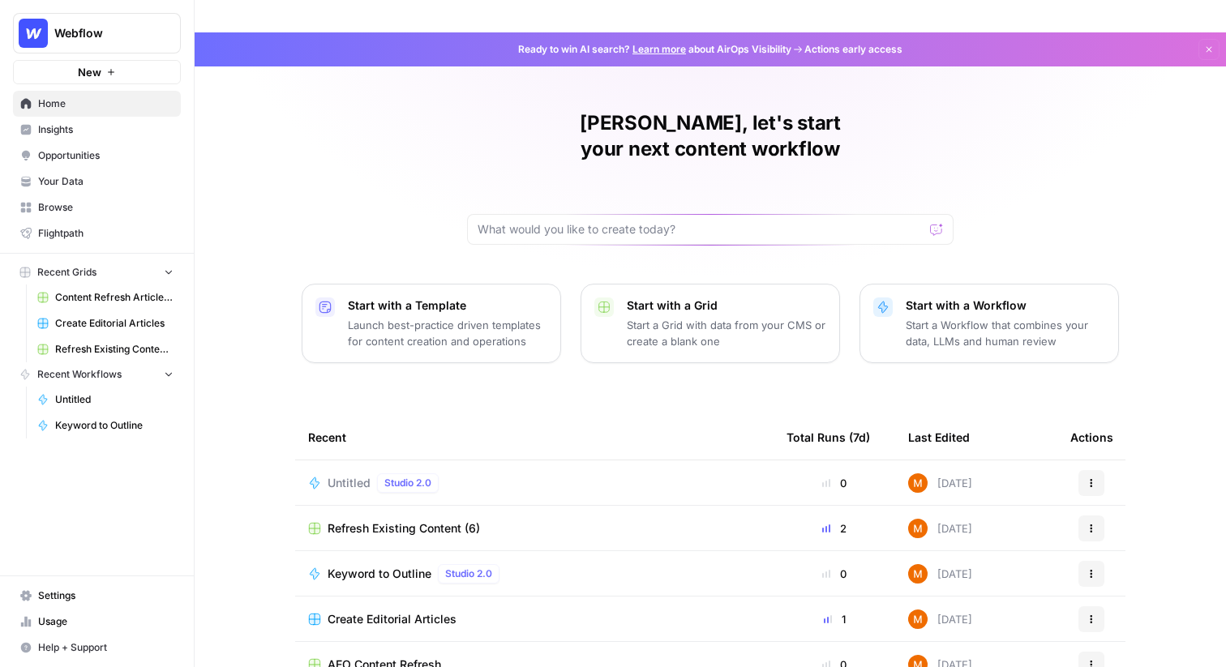
click at [120, 325] on span "Create Editorial Articles" at bounding box center [114, 323] width 118 height 15
click at [40, 180] on span "Your Data" at bounding box center [105, 181] width 135 height 15
